Goal: Task Accomplishment & Management: Manage account settings

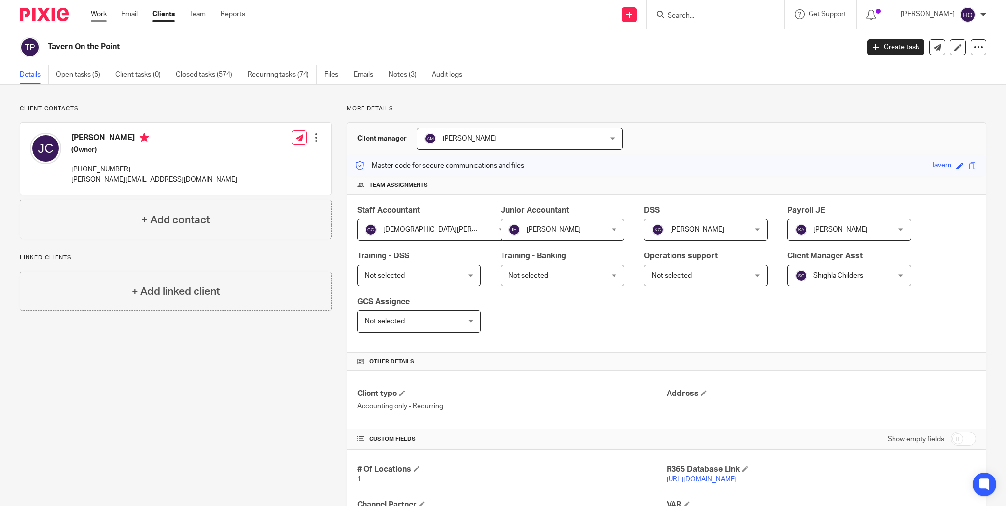
click at [96, 14] on link "Work" at bounding box center [99, 14] width 16 height 10
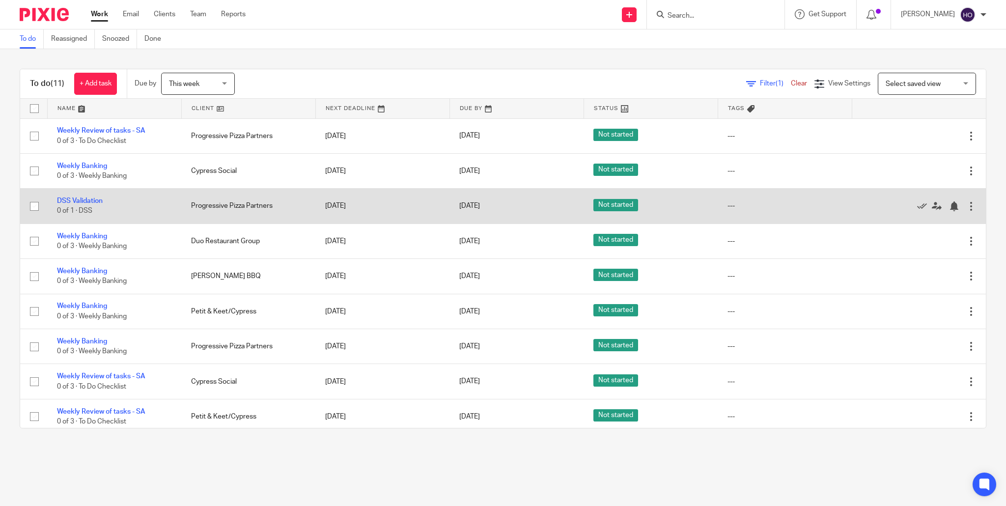
scroll to position [87, 0]
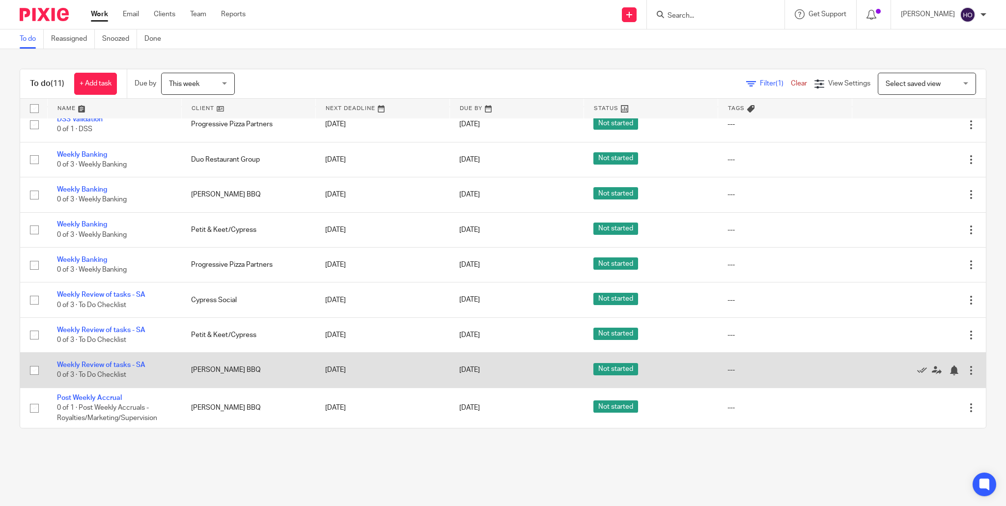
click at [33, 369] on input "checkbox" at bounding box center [34, 370] width 19 height 19
checkbox input "true"
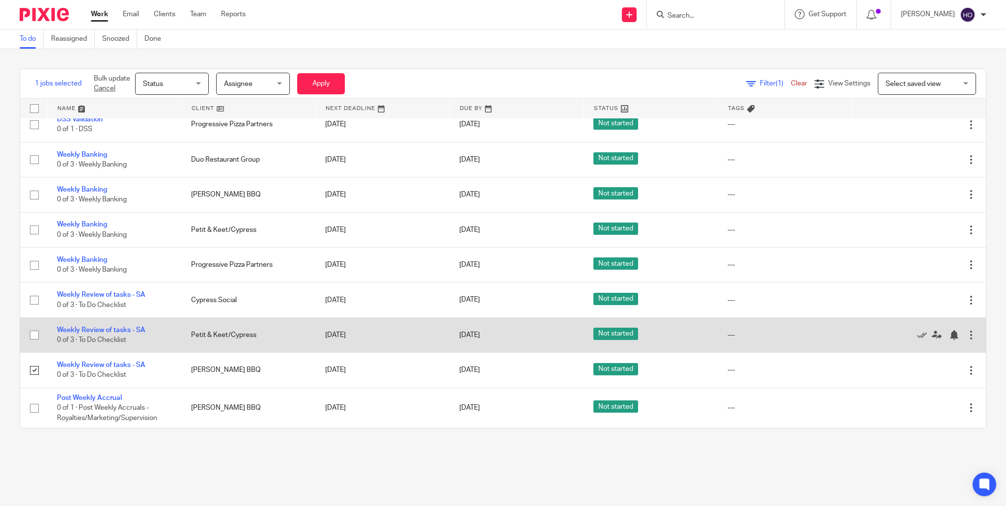
click at [32, 334] on input "checkbox" at bounding box center [34, 335] width 19 height 19
checkbox input "true"
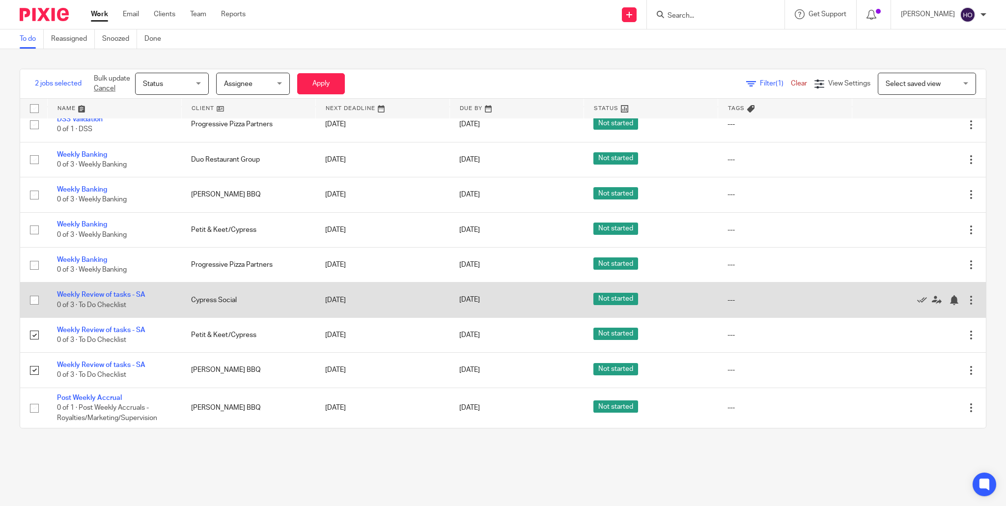
click at [33, 298] on input "checkbox" at bounding box center [34, 300] width 19 height 19
checkbox input "true"
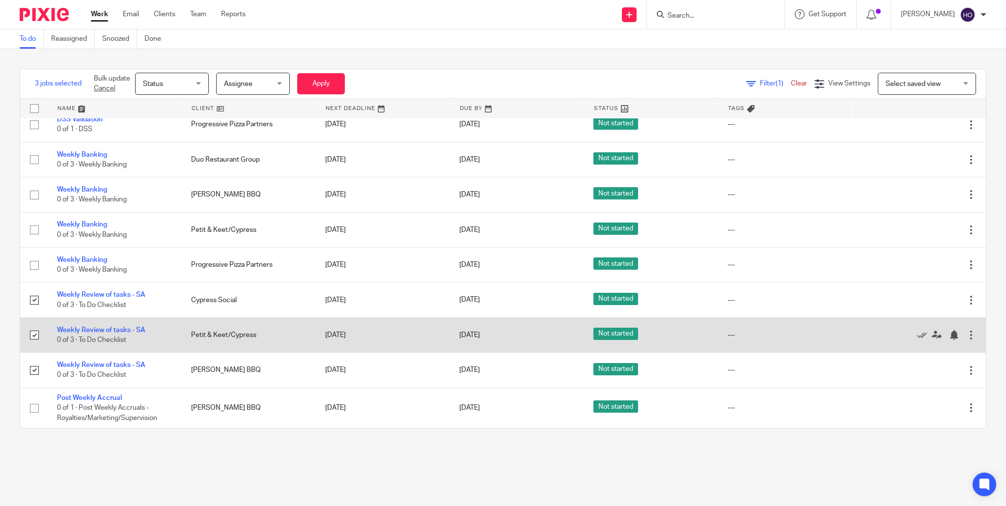
scroll to position [0, 0]
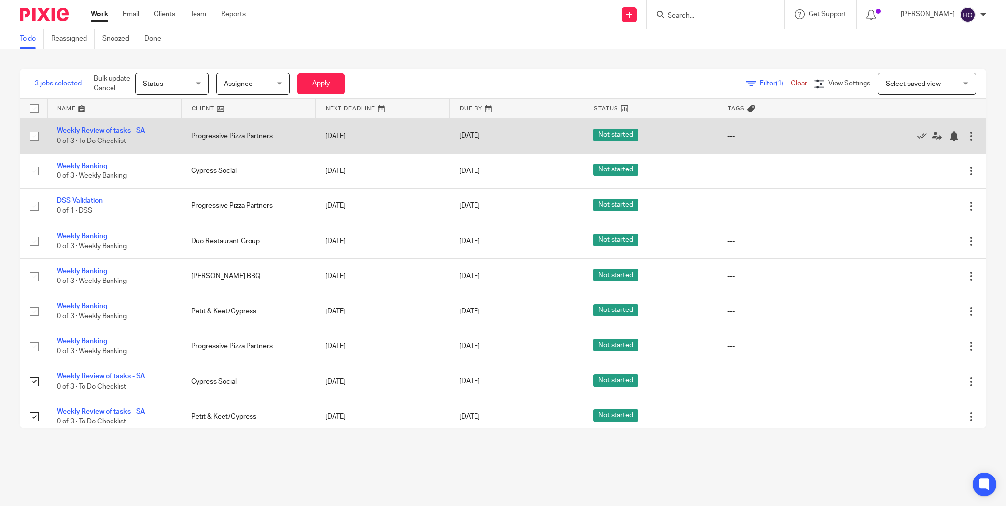
click at [32, 134] on input "checkbox" at bounding box center [34, 136] width 19 height 19
checkbox input "true"
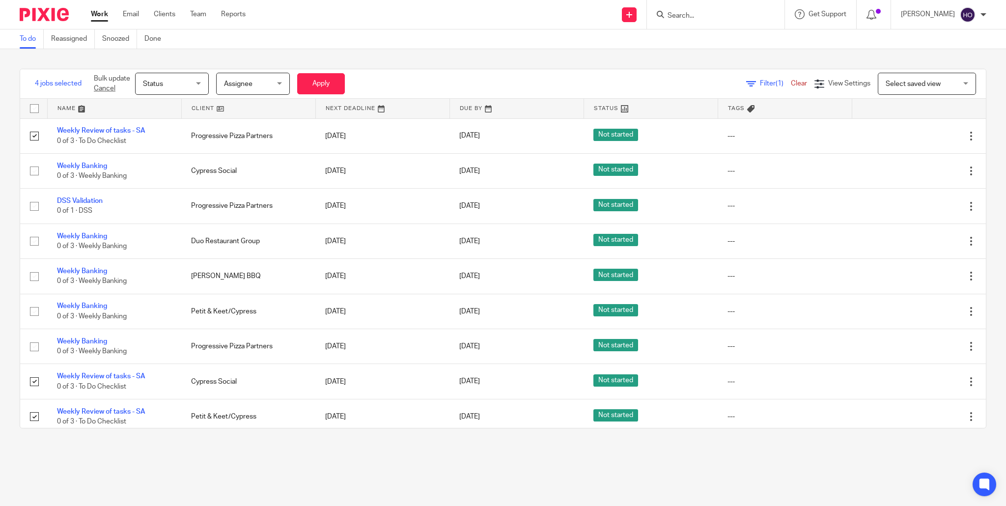
click at [195, 83] on span "Status" at bounding box center [169, 83] width 52 height 21
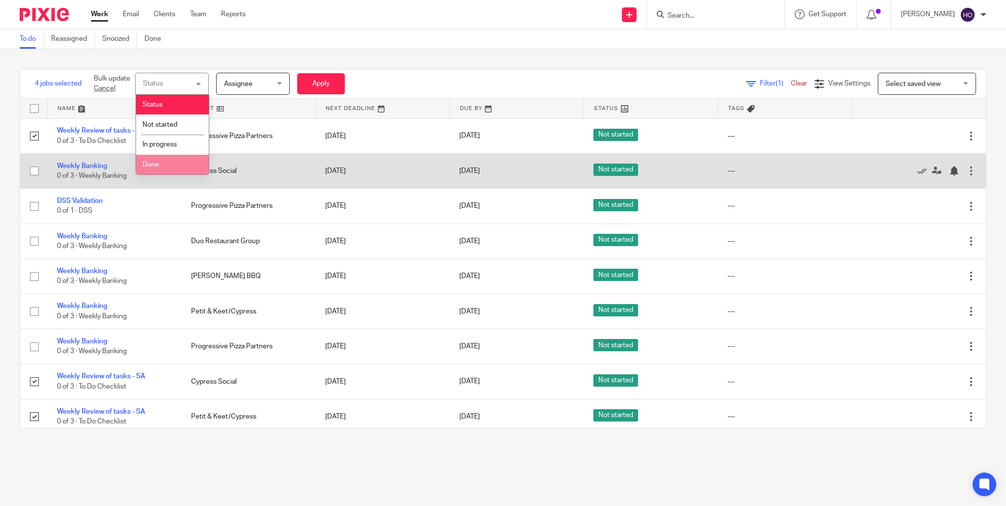
click at [169, 170] on li "Done" at bounding box center [172, 165] width 73 height 20
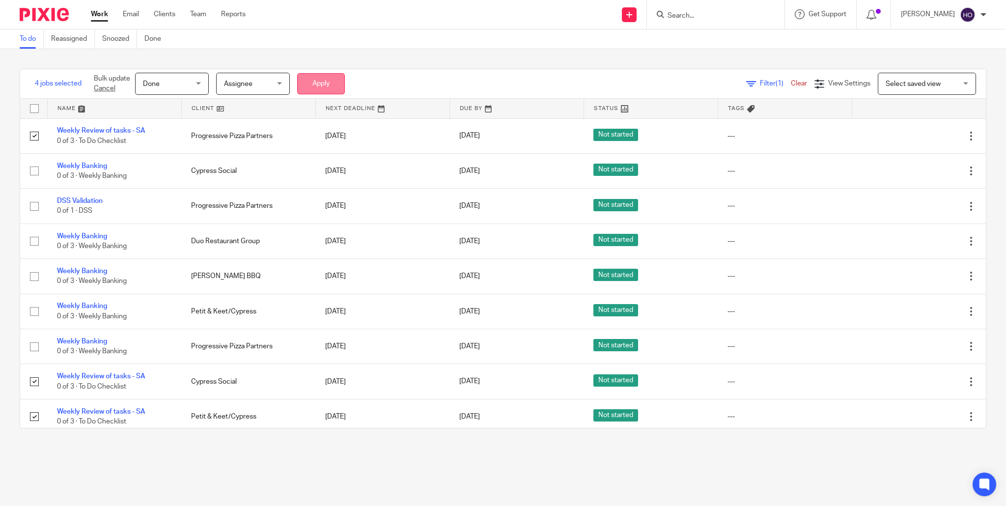
click at [324, 83] on button "Apply" at bounding box center [321, 83] width 48 height 21
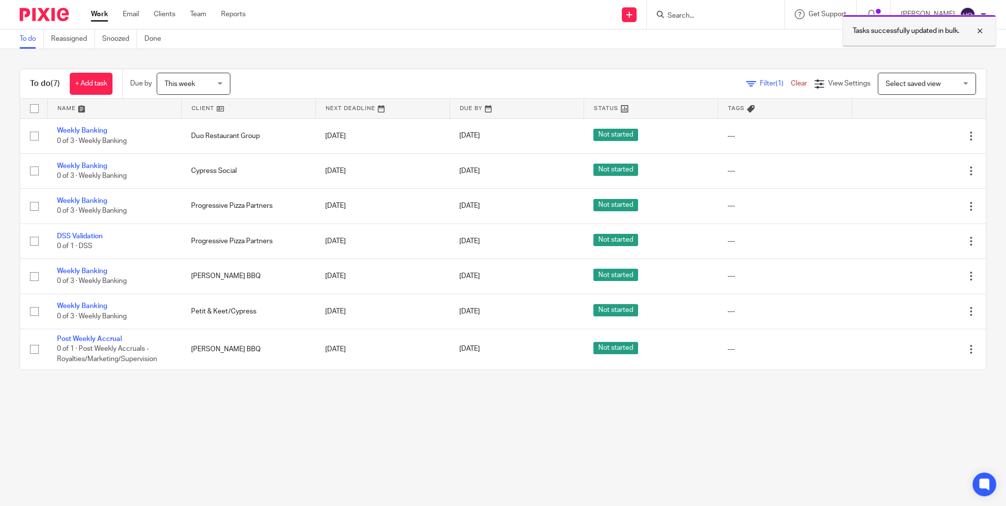
click at [982, 29] on div at bounding box center [973, 31] width 27 height 12
